Goal: Complete application form: Complete application form

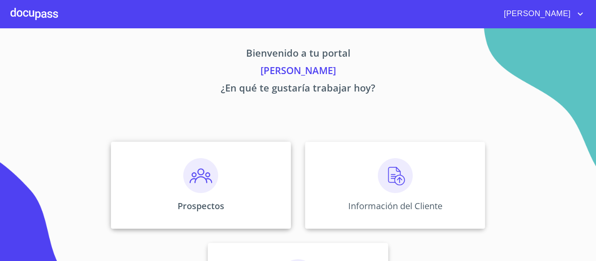
click at [199, 179] on img at bounding box center [200, 175] width 35 height 35
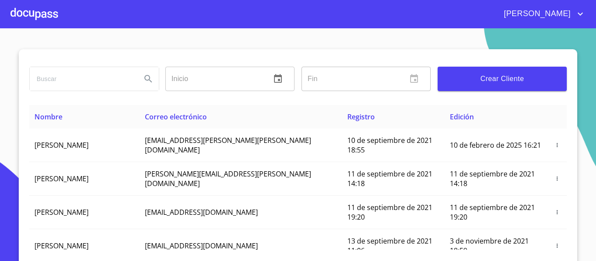
click at [31, 20] on div at bounding box center [34, 14] width 48 height 28
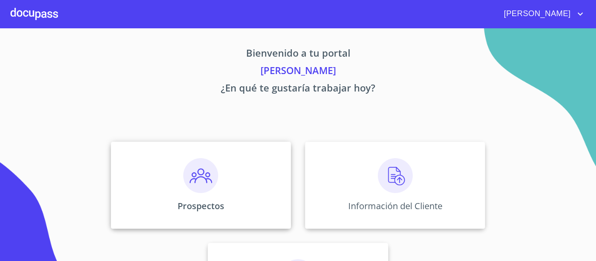
click at [195, 180] on img at bounding box center [200, 175] width 35 height 35
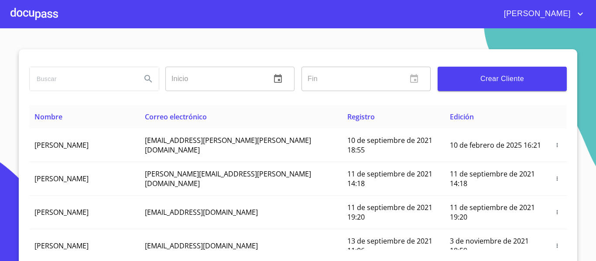
click at [66, 85] on input "search" at bounding box center [82, 79] width 105 height 24
type input "d"
click at [53, 80] on input "[PERSON_NAME]" at bounding box center [82, 79] width 105 height 24
click at [105, 79] on input "[PERSON_NAME]" at bounding box center [82, 79] width 105 height 24
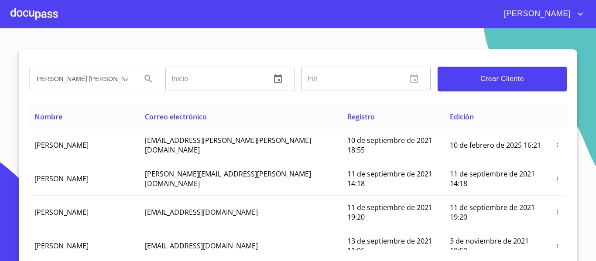
type input "[PERSON_NAME] [PERSON_NAME]"
click at [143, 74] on icon "Search" at bounding box center [148, 79] width 10 height 10
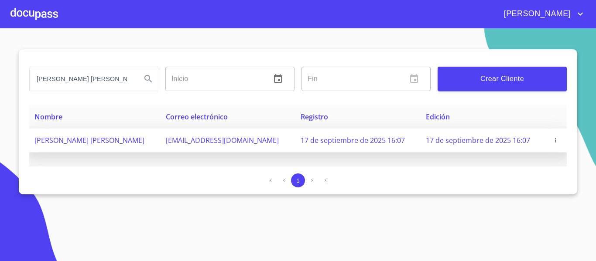
click at [556, 138] on icon "button" at bounding box center [555, 140] width 6 height 6
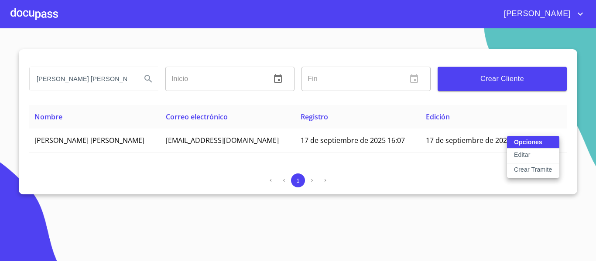
click at [544, 168] on p "Crear Tramite" at bounding box center [533, 169] width 38 height 9
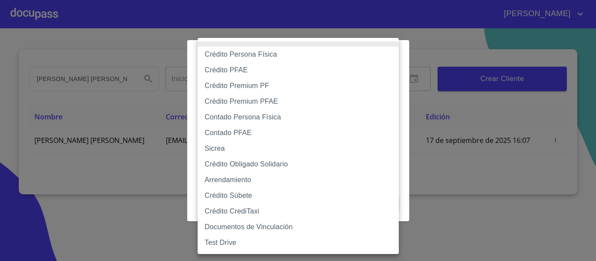
click at [388, 89] on body "[PERSON_NAME] [PERSON_NAME] Inicio ​ Fin ​ Crear Cliente Nombre Correo electrón…" at bounding box center [298, 130] width 596 height 261
click at [266, 165] on li "Crédito Obligado Solidario" at bounding box center [297, 165] width 201 height 16
type input "61725509ab5355fc594ad23b"
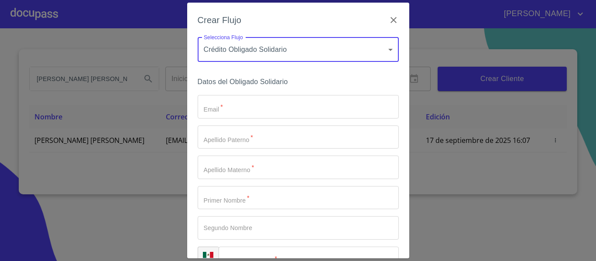
click at [261, 105] on input "Email   *" at bounding box center [297, 107] width 201 height 24
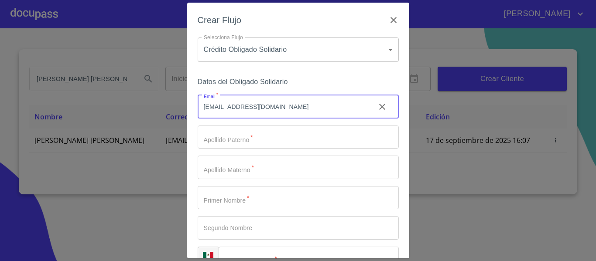
type input "[EMAIL_ADDRESS][DOMAIN_NAME]"
click at [244, 143] on input "Email   *" at bounding box center [297, 138] width 201 height 24
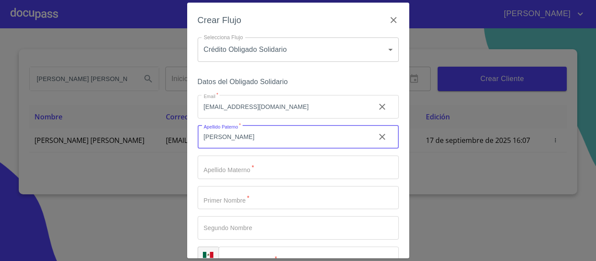
type input "[PERSON_NAME]"
click at [236, 151] on div "Email   * [EMAIL_ADDRESS][DOMAIN_NAME] ​ Apellido [PERSON_NAME]   * [PERSON_NAM…" at bounding box center [297, 182] width 201 height 175
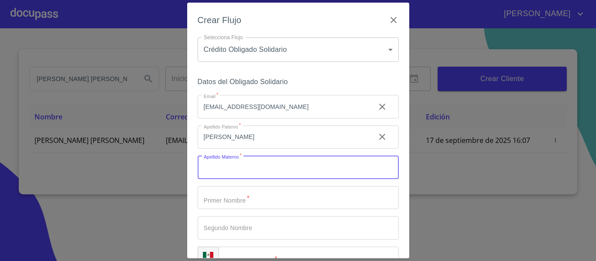
click at [229, 170] on input "Email   *" at bounding box center [297, 168] width 201 height 24
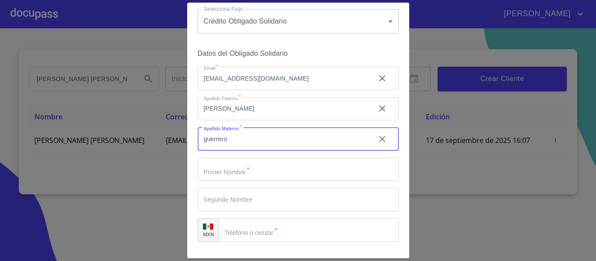
scroll to position [44, 0]
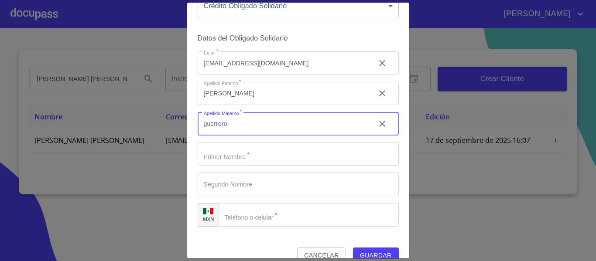
type input "guerrero"
click at [224, 154] on input "Email   *" at bounding box center [297, 155] width 201 height 24
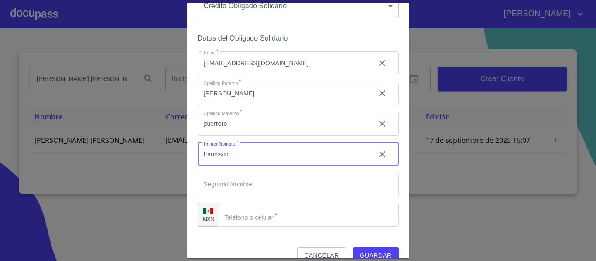
type input "francisco"
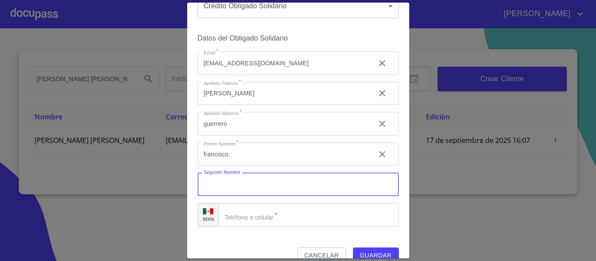
click at [216, 180] on input "Email   *" at bounding box center [297, 185] width 201 height 24
type input "[PERSON_NAME]"
click at [266, 211] on input "Email   *" at bounding box center [308, 215] width 180 height 24
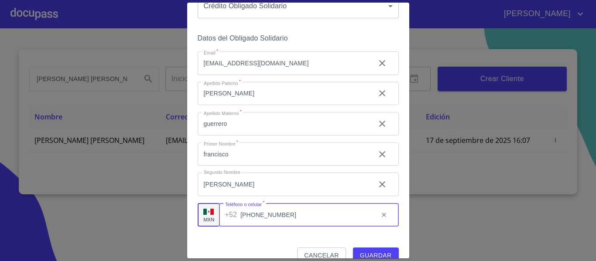
type input "[PHONE_NUMBER]"
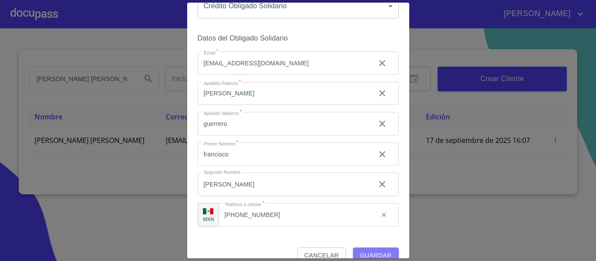
click at [365, 252] on span "Guardar" at bounding box center [376, 255] width 32 height 11
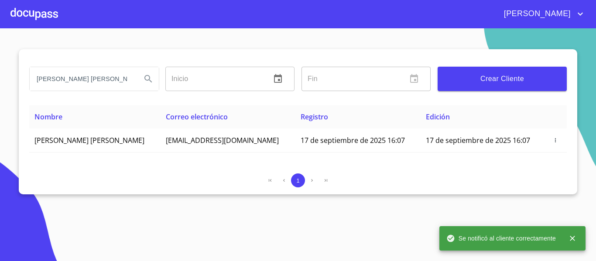
click at [27, 15] on div at bounding box center [34, 14] width 48 height 28
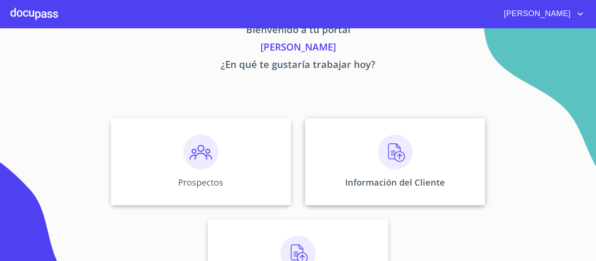
scroll to position [44, 0]
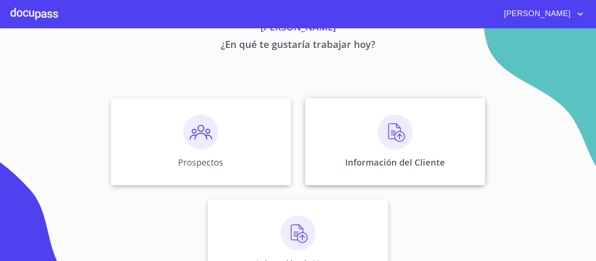
click at [378, 133] on img at bounding box center [395, 132] width 35 height 35
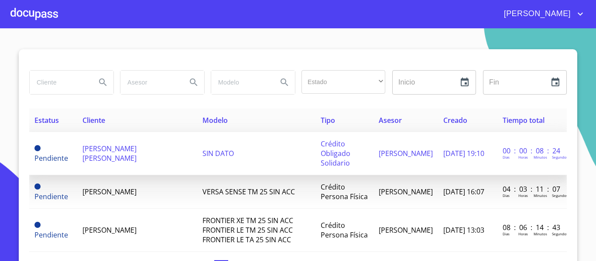
click at [126, 151] on span "[PERSON_NAME] [PERSON_NAME]" at bounding box center [109, 153] width 54 height 19
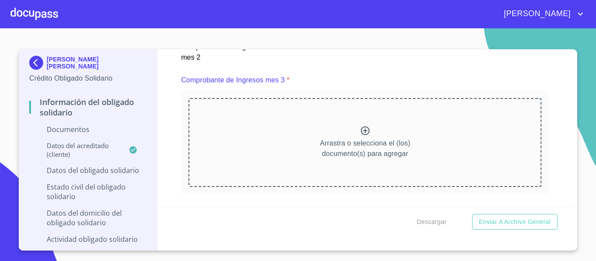
scroll to position [1352, 0]
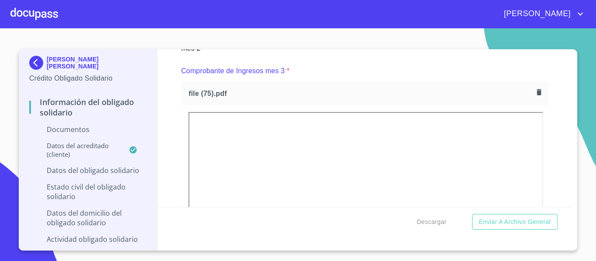
click at [163, 140] on div "Información del Obligado Solidario Documentos Documento de identificación Oblig…" at bounding box center [364, 128] width 415 height 158
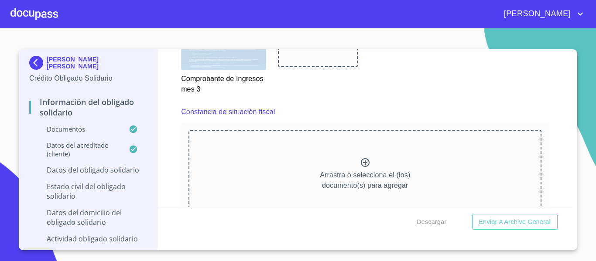
scroll to position [1918, 0]
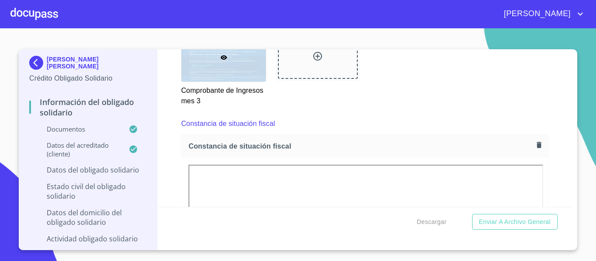
click at [176, 169] on div "Información del Obligado Solidario Documentos Documento de identificación Oblig…" at bounding box center [364, 128] width 415 height 158
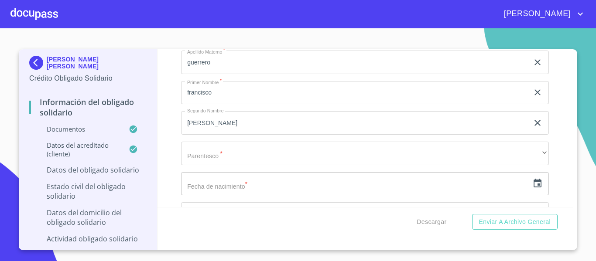
scroll to position [2616, 0]
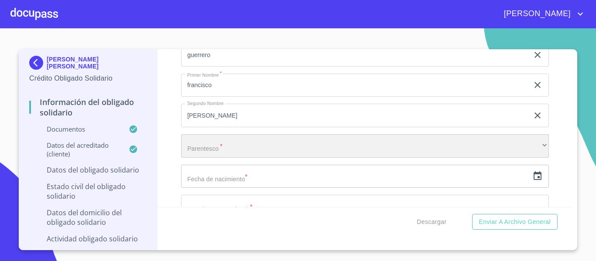
click at [212, 147] on div "​" at bounding box center [365, 146] width 368 height 24
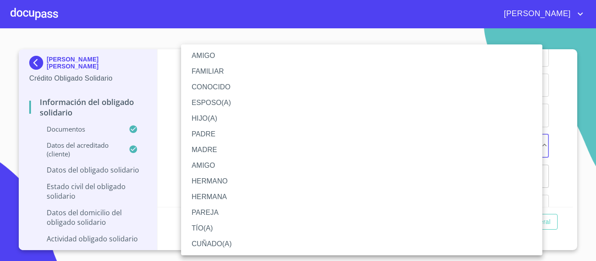
click at [209, 101] on li "ESPOSO(A)" at bounding box center [361, 103] width 361 height 16
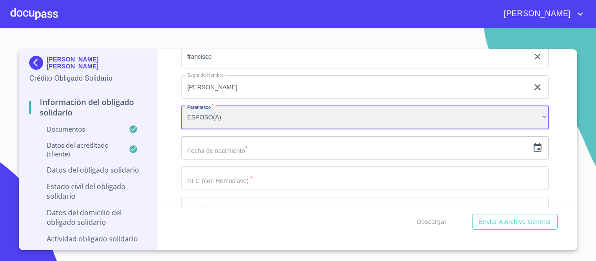
scroll to position [2659, 0]
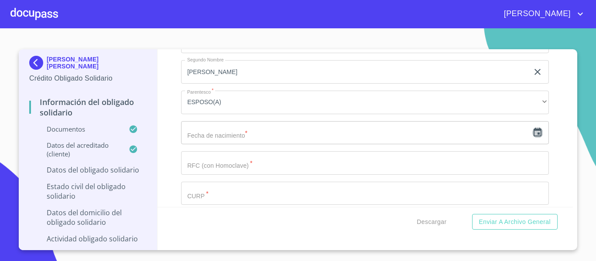
click at [533, 133] on icon "button" at bounding box center [537, 132] width 8 height 9
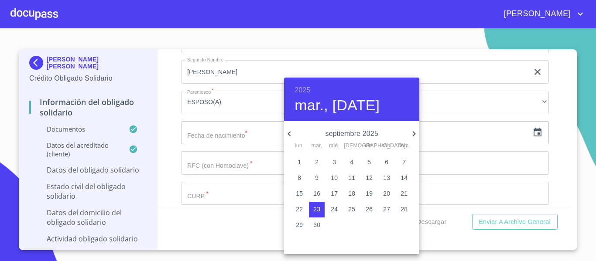
click at [301, 91] on h6 "2025" at bounding box center [302, 90] width 16 height 12
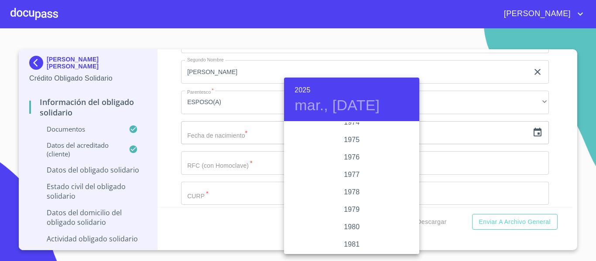
scroll to position [820, 0]
click at [350, 148] on div "1973" at bounding box center [351, 148] width 135 height 17
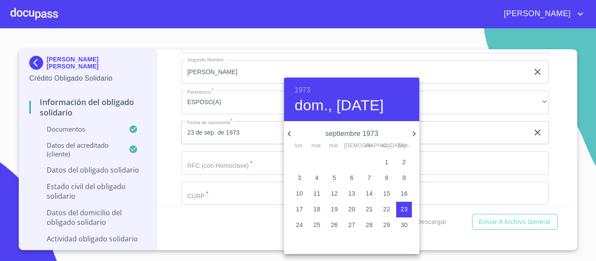
click at [292, 134] on icon "button" at bounding box center [289, 134] width 10 height 10
click at [384, 160] on span "5" at bounding box center [386, 162] width 16 height 9
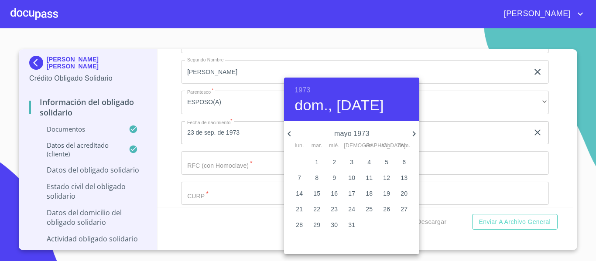
type input "5 de may. de 1973"
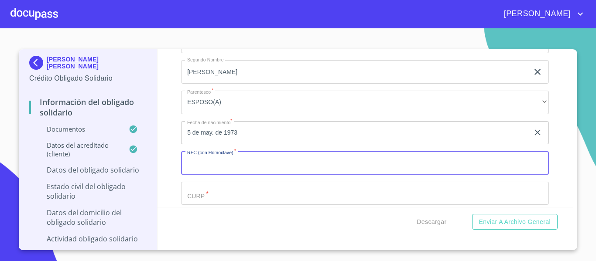
click at [347, 161] on input "Documento de identificación Obligado Solidario.   *" at bounding box center [365, 163] width 368 height 24
type input "O"
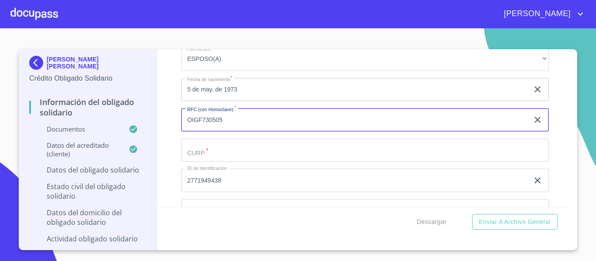
scroll to position [2706, 0]
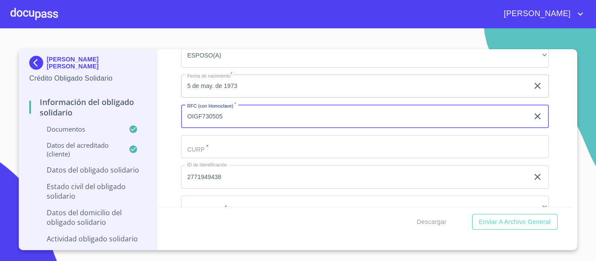
click at [210, 120] on input "OIGF730505" at bounding box center [354, 117] width 347 height 24
type input "OIGF730505"
click at [208, 145] on input "Documento de identificación Obligado Solidario.   *" at bounding box center [365, 147] width 368 height 24
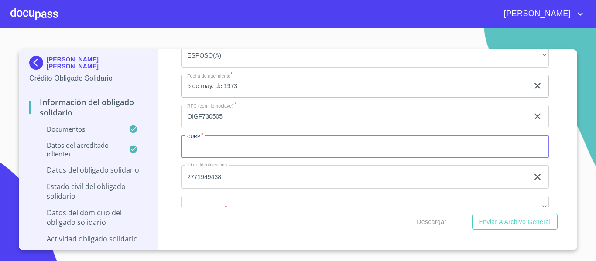
paste input "OIGF730505"
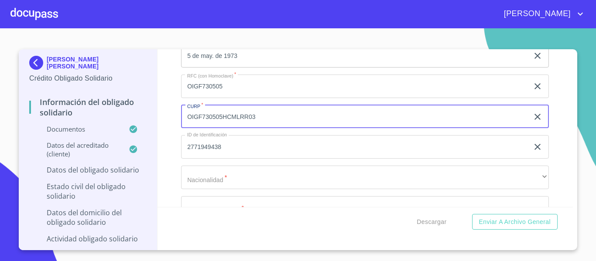
scroll to position [2750, 0]
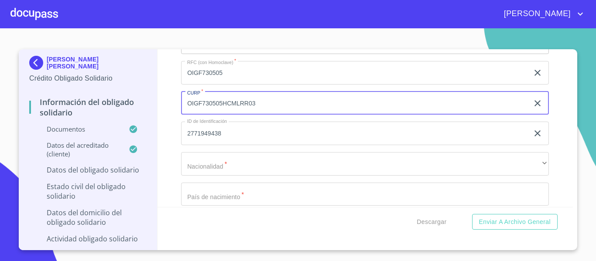
type input "OIGF730505HCMLRR03"
click at [226, 72] on input "OIGF730505" at bounding box center [354, 73] width 347 height 24
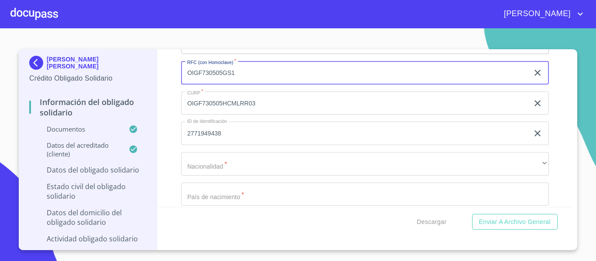
type input "OIGF730505GS1"
click at [231, 133] on input "2771949438" at bounding box center [354, 134] width 347 height 24
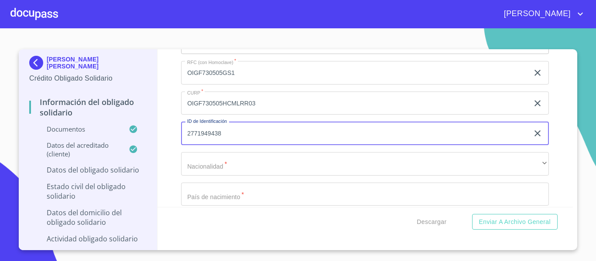
click at [231, 133] on input "2771949438" at bounding box center [354, 134] width 347 height 24
type input "2060682608"
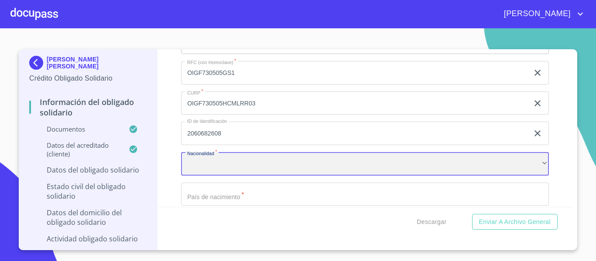
click at [210, 161] on div "​" at bounding box center [365, 164] width 368 height 24
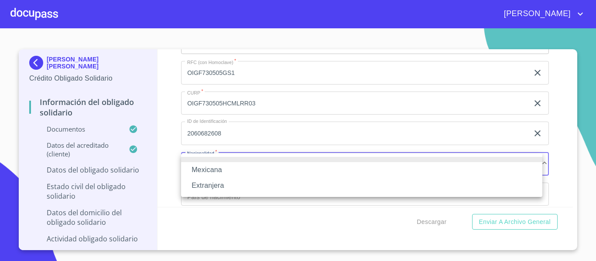
click at [208, 167] on li "Mexicana" at bounding box center [361, 170] width 361 height 16
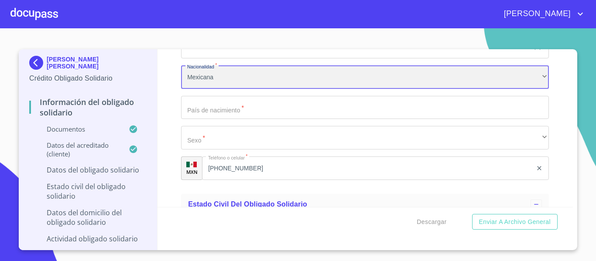
scroll to position [2837, 0]
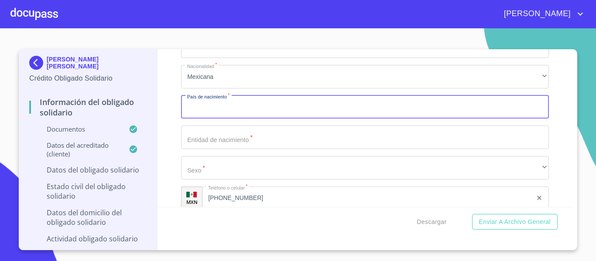
click at [209, 107] on input "Documento de identificación Obligado Solidario.   *" at bounding box center [365, 107] width 368 height 24
type input "[GEOGRAPHIC_DATA]"
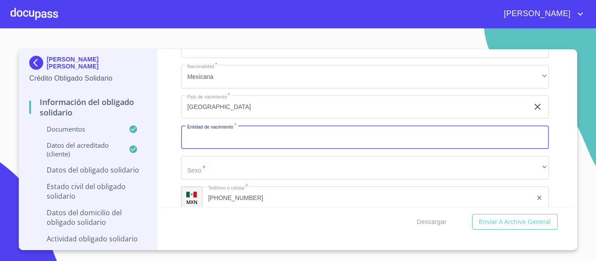
click at [206, 132] on input "Documento de identificación Obligado Solidario.   *" at bounding box center [365, 138] width 368 height 24
type input "[GEOGRAPHIC_DATA]"
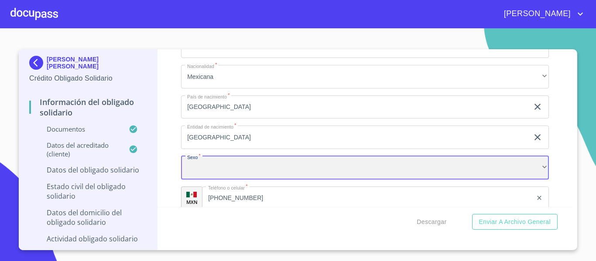
click at [211, 163] on div "​" at bounding box center [365, 168] width 368 height 24
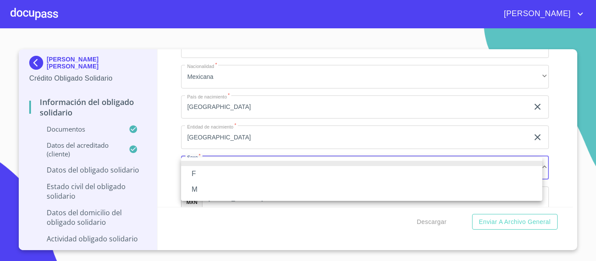
click at [201, 186] on li "M" at bounding box center [361, 190] width 361 height 16
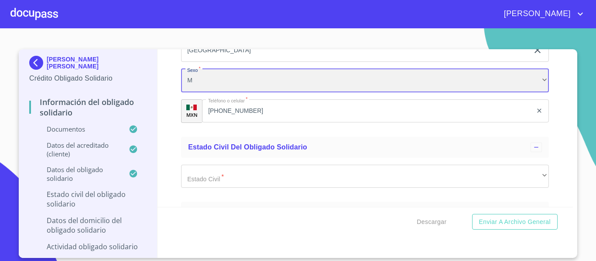
scroll to position [2968, 0]
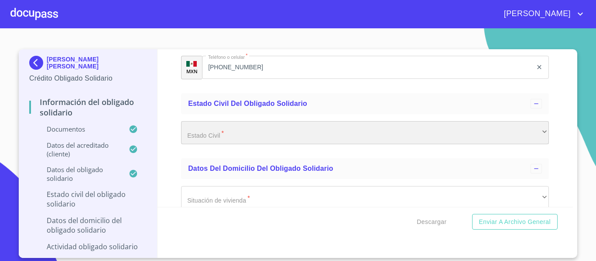
click at [192, 142] on div "​" at bounding box center [365, 133] width 368 height 24
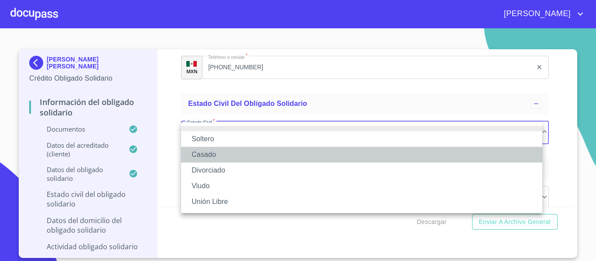
click at [197, 151] on li "Casado" at bounding box center [361, 155] width 361 height 16
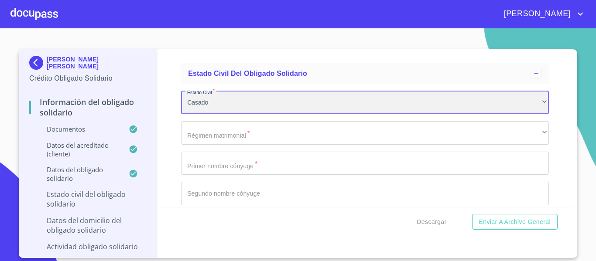
scroll to position [3011, 0]
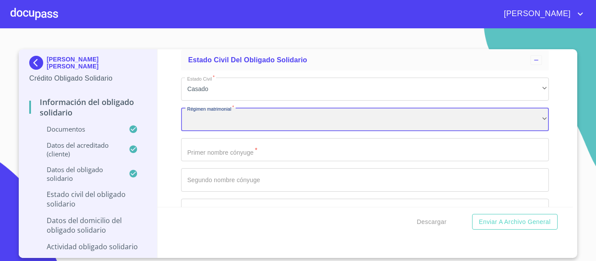
click at [218, 122] on div "​" at bounding box center [365, 120] width 368 height 24
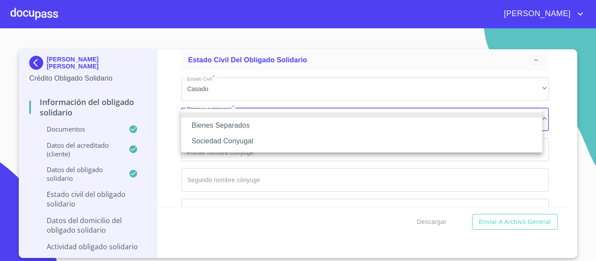
click at [226, 137] on li "Sociedad Conyugal" at bounding box center [361, 141] width 361 height 16
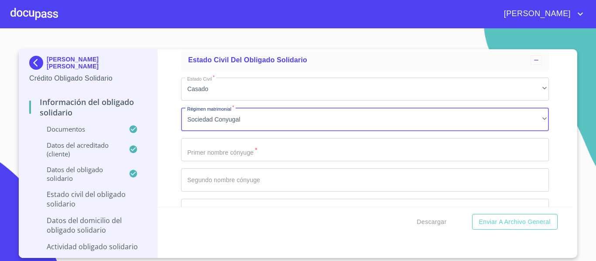
click at [213, 150] on input "Documento de identificación Obligado Solidario.   *" at bounding box center [365, 150] width 368 height 24
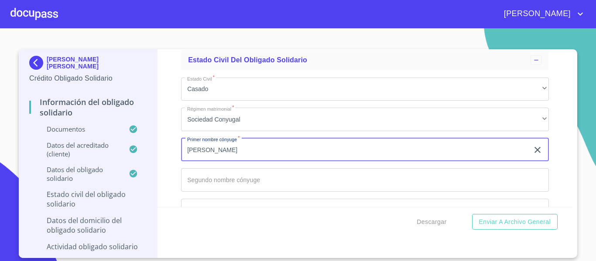
type input "[PERSON_NAME]"
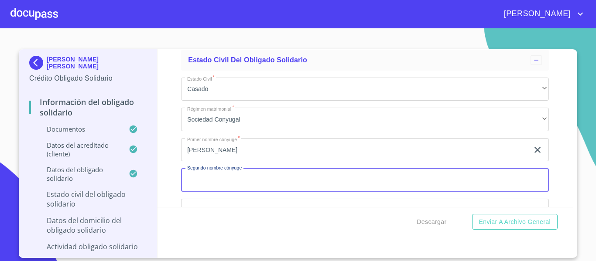
click at [232, 173] on input "Documento de identificación Obligado Solidario.   *" at bounding box center [365, 180] width 368 height 24
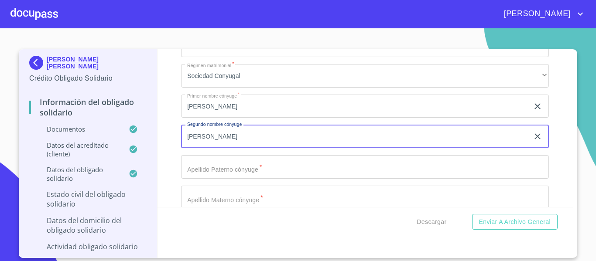
scroll to position [3099, 0]
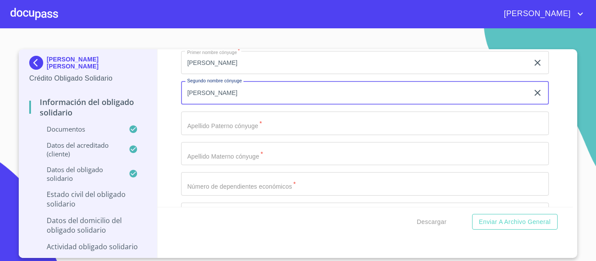
type input "[PERSON_NAME]"
click at [222, 129] on input "Documento de identificación Obligado Solidario.   *" at bounding box center [365, 124] width 368 height 24
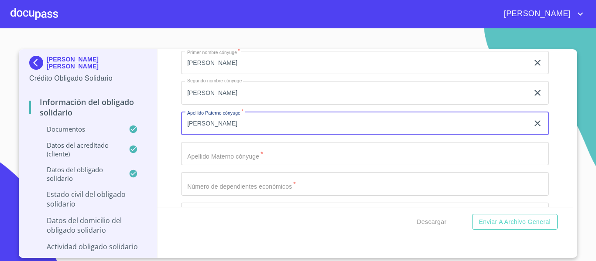
type input "[PERSON_NAME]"
click at [224, 151] on input "Documento de identificación Obligado Solidario.   *" at bounding box center [365, 154] width 368 height 24
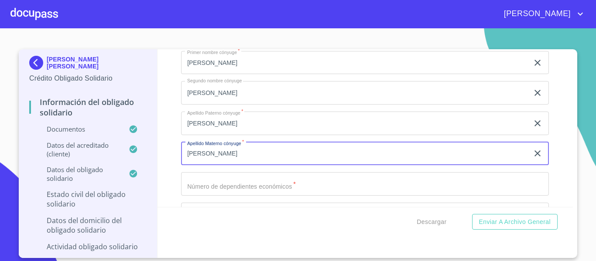
scroll to position [3142, 0]
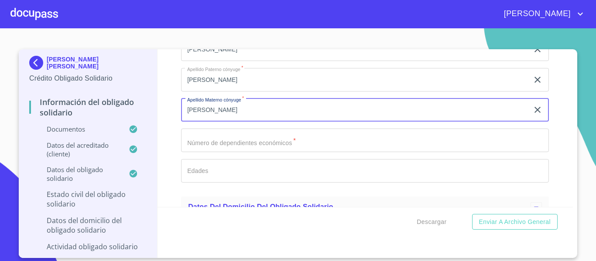
type input "[PERSON_NAME]"
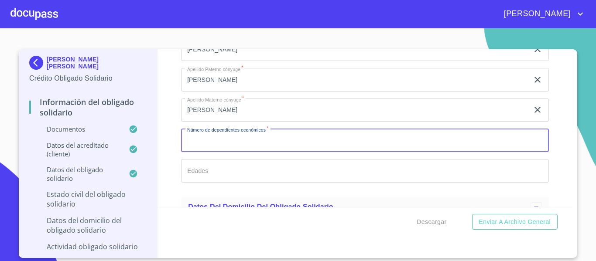
click at [222, 145] on input "Documento de identificación Obligado Solidario.   *" at bounding box center [365, 141] width 368 height 24
type input "1"
click at [219, 170] on input "Documento de identificación Obligado Solidario.   *" at bounding box center [365, 171] width 368 height 24
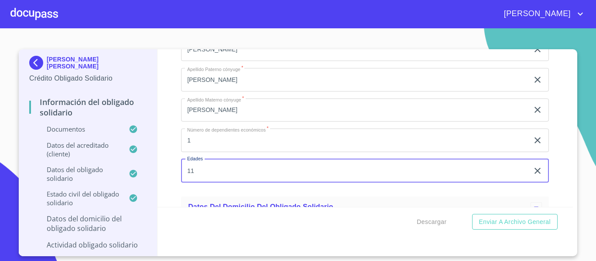
type input "11"
click at [169, 187] on div "Información del Obligado Solidario Documentos Documento de identificación Oblig…" at bounding box center [364, 128] width 415 height 158
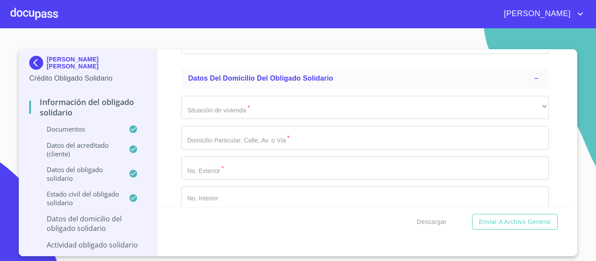
scroll to position [3273, 0]
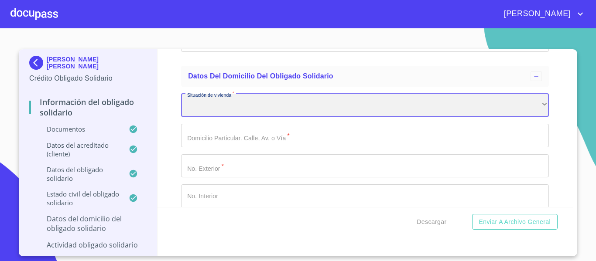
click at [210, 113] on div "​" at bounding box center [365, 106] width 368 height 24
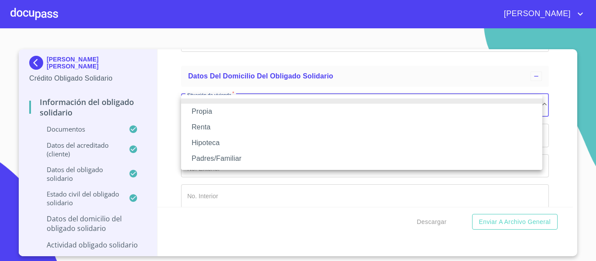
click at [210, 113] on li "Propia" at bounding box center [361, 112] width 361 height 16
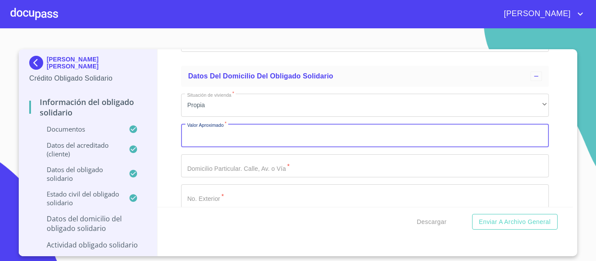
click at [213, 131] on input "Documento de identificación Obligado Solidario.   *" at bounding box center [365, 136] width 368 height 24
type input "$1,700,000"
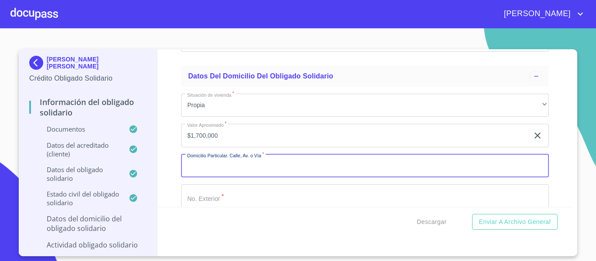
click at [228, 170] on input "Documento de identificación Obligado Solidario.   *" at bounding box center [365, 166] width 368 height 24
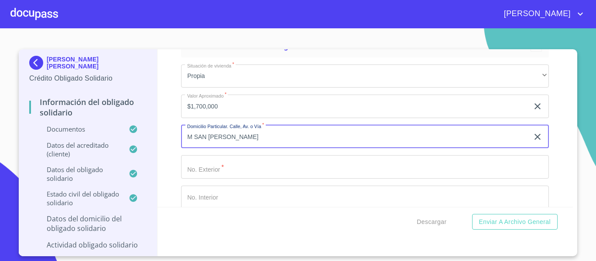
scroll to position [3316, 0]
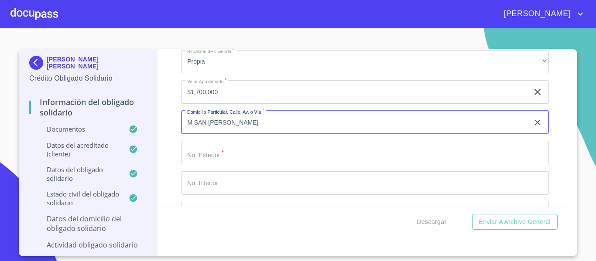
type input "M SAN [PERSON_NAME]"
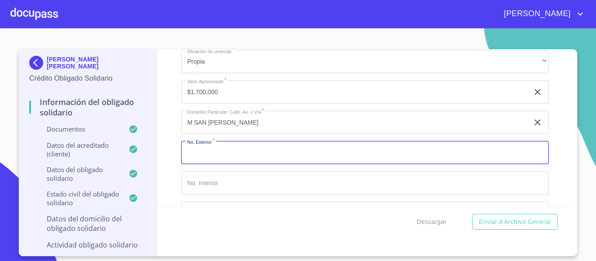
click at [223, 160] on input "Documento de identificación Obligado Solidario.   *" at bounding box center [365, 153] width 368 height 24
type input "M 2"
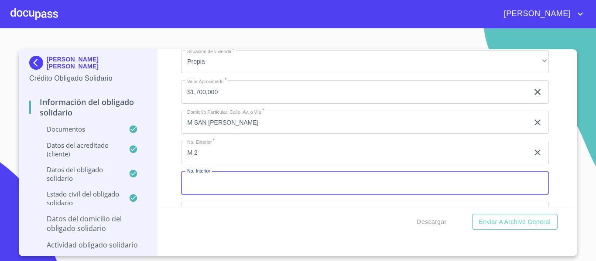
click at [221, 175] on input "Documento de identificación Obligado Solidario.   *" at bounding box center [365, 183] width 368 height 24
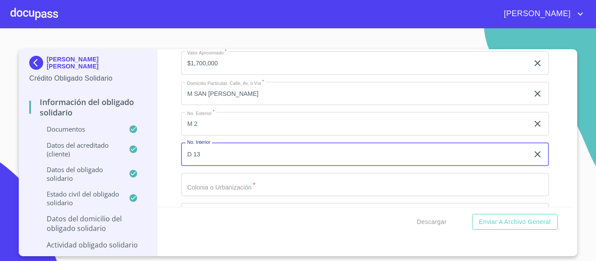
scroll to position [3360, 0]
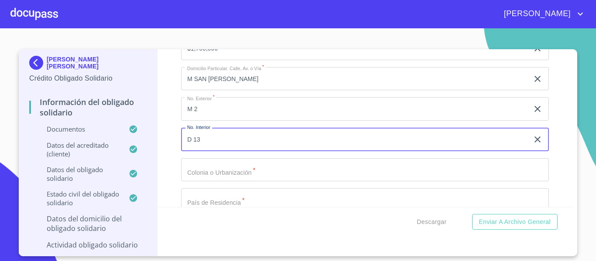
type input "D 13"
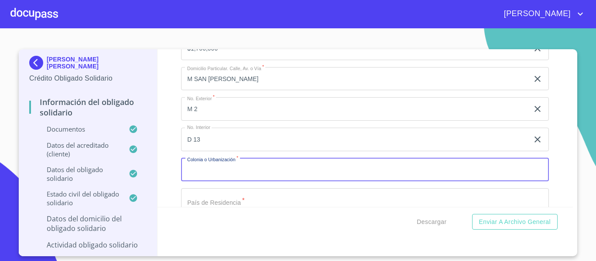
click at [220, 177] on input "Documento de identificación Obligado Solidario.   *" at bounding box center [365, 170] width 368 height 24
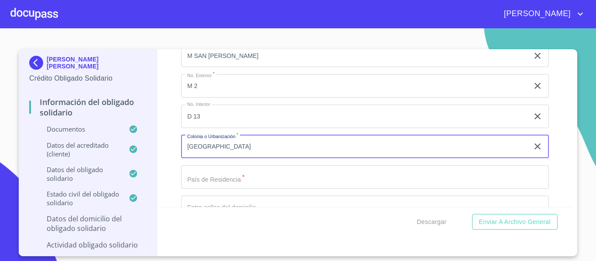
scroll to position [3404, 0]
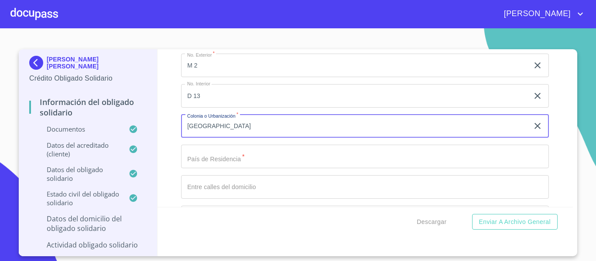
type input "[GEOGRAPHIC_DATA]"
click at [221, 163] on input "Documento de identificación Obligado Solidario.   *" at bounding box center [365, 157] width 368 height 24
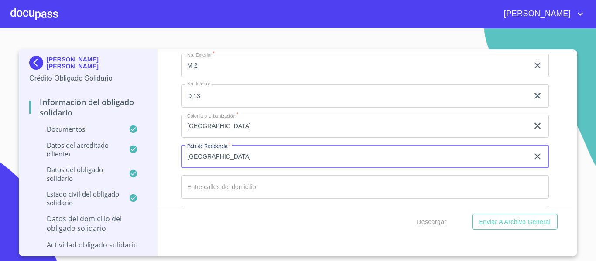
type input "[GEOGRAPHIC_DATA]"
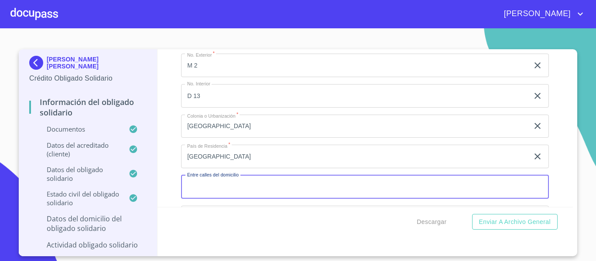
click at [209, 186] on input "Documento de identificación Obligado Solidario.   *" at bounding box center [365, 187] width 368 height 24
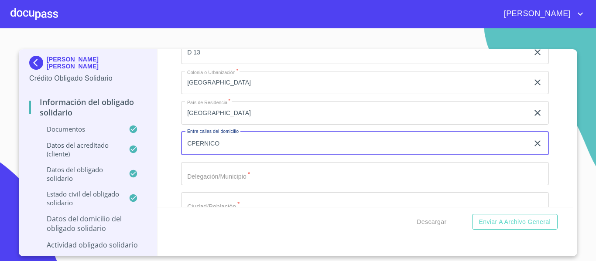
type input "CPERNICO"
click at [221, 171] on input "Documento de identificación Obligado Solidario.   *" at bounding box center [365, 174] width 368 height 24
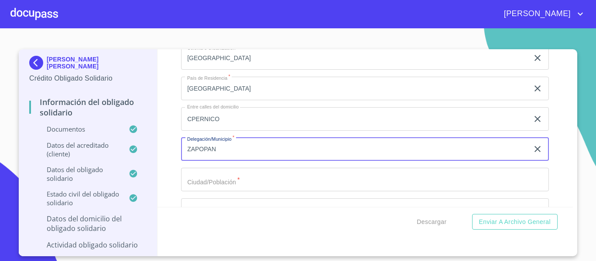
scroll to position [3491, 0]
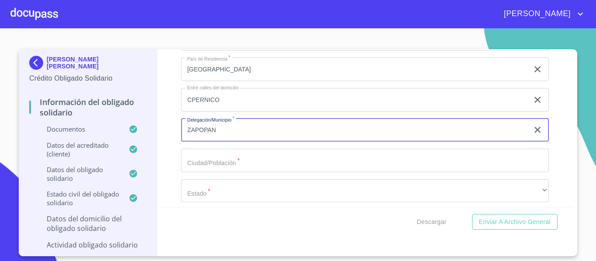
type input "ZAPOPAN"
click at [218, 164] on input "Documento de identificación Obligado Solidario.   *" at bounding box center [365, 161] width 368 height 24
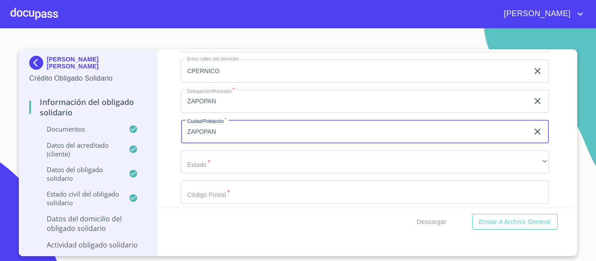
scroll to position [3534, 0]
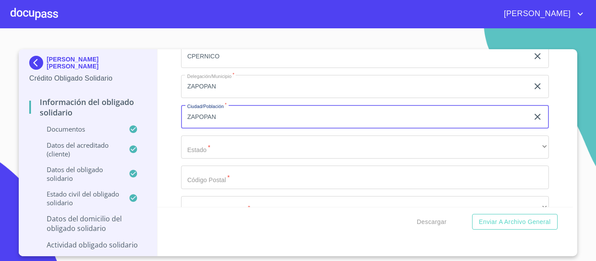
type input "ZAPOPAN"
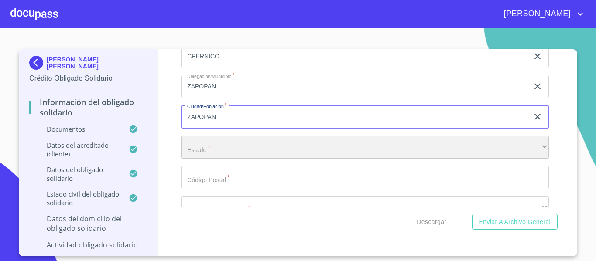
click at [205, 155] on div "​" at bounding box center [365, 148] width 368 height 24
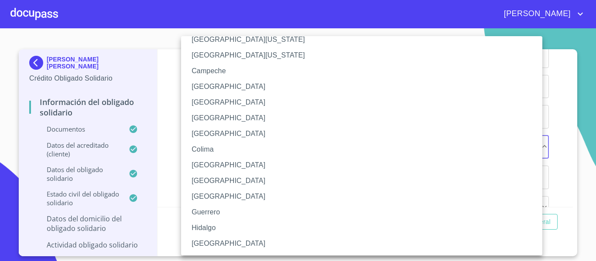
scroll to position [44, 0]
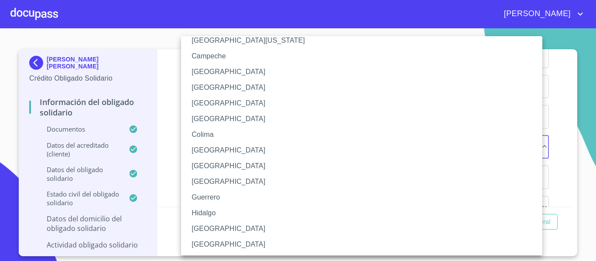
click at [206, 227] on li "[GEOGRAPHIC_DATA]" at bounding box center [365, 229] width 368 height 16
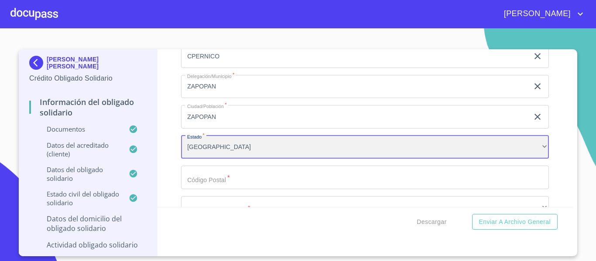
scroll to position [3578, 0]
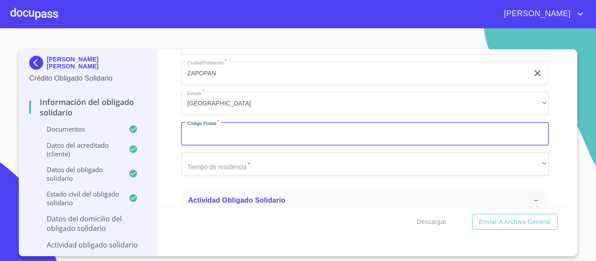
click at [210, 143] on input "Documento de identificación Obligado Solidario.   *" at bounding box center [365, 134] width 368 height 24
type input "45150"
click at [175, 160] on div "Información del Obligado Solidario Documentos Documento de identificación Oblig…" at bounding box center [364, 128] width 415 height 158
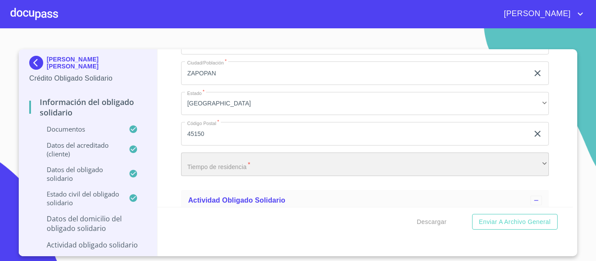
click at [190, 172] on div "​" at bounding box center [365, 165] width 368 height 24
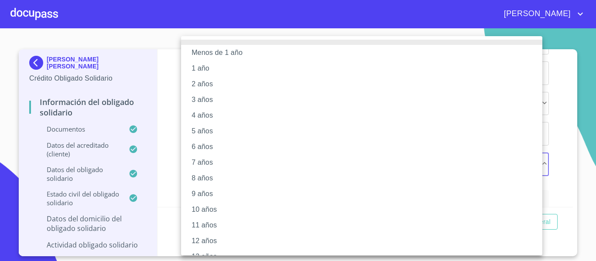
scroll to position [44, 0]
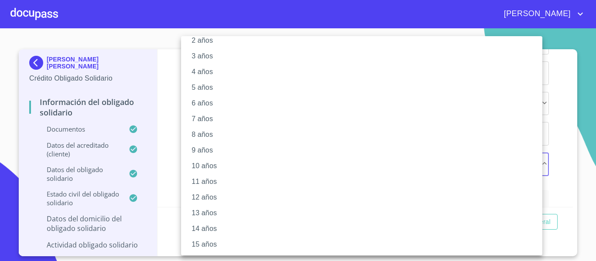
click at [204, 163] on li "10 años" at bounding box center [365, 166] width 368 height 16
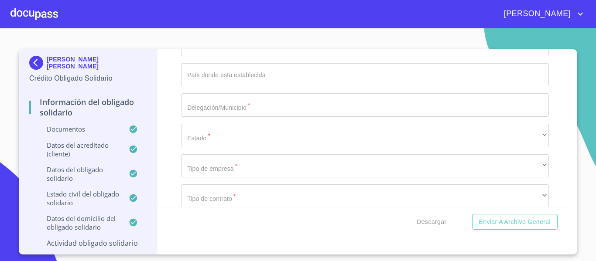
scroll to position [4230, 0]
